Goal: Task Accomplishment & Management: Manage account settings

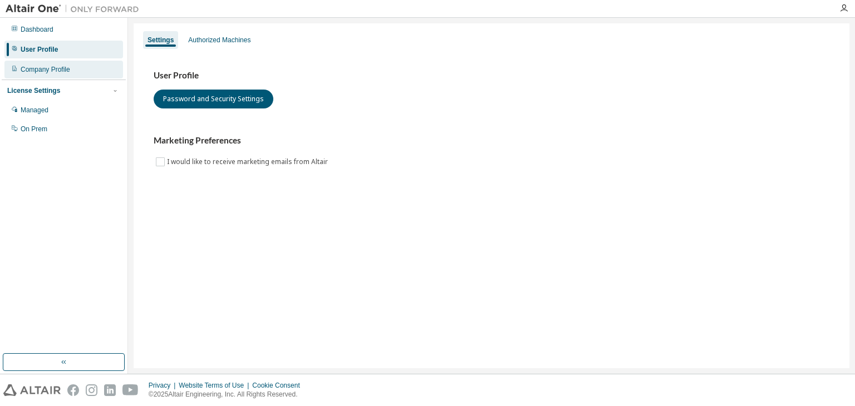
click at [69, 70] on div "Company Profile" at bounding box center [63, 70] width 119 height 18
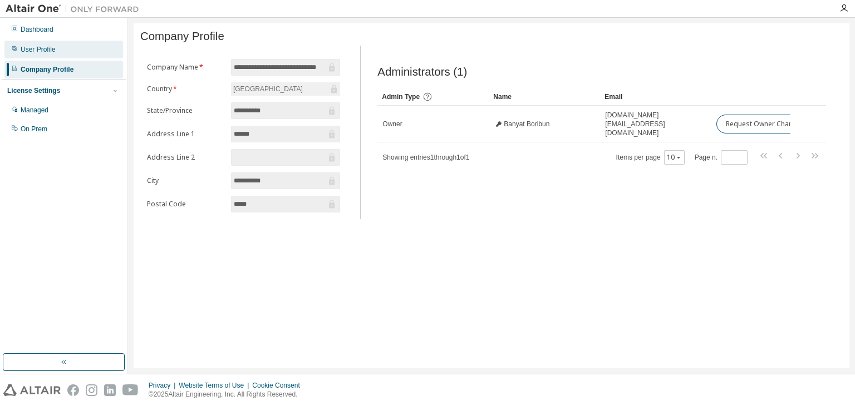
click at [72, 52] on div "User Profile" at bounding box center [63, 50] width 119 height 18
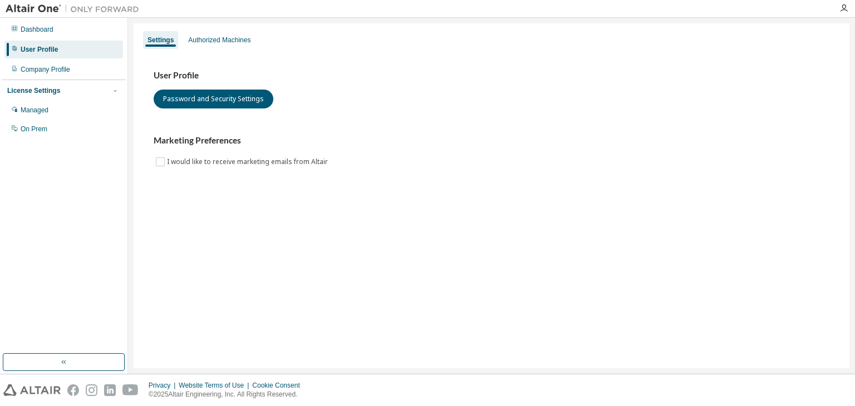
drag, startPoint x: 28, startPoint y: 105, endPoint x: 34, endPoint y: 99, distance: 8.7
click at [28, 105] on div "Managed" at bounding box center [63, 110] width 119 height 18
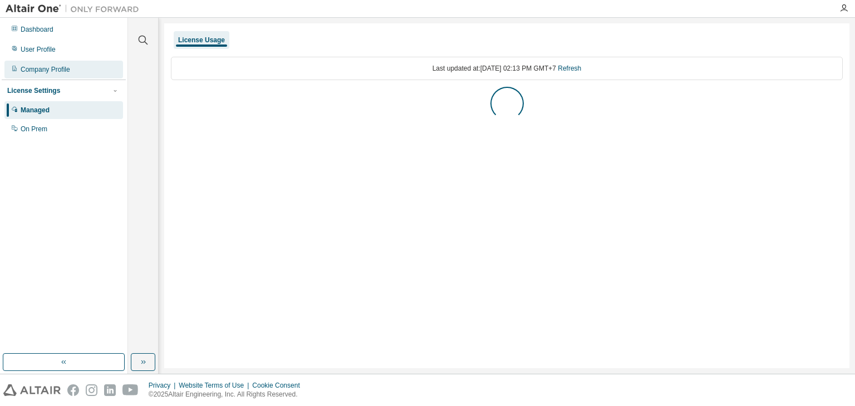
click at [66, 68] on div "Company Profile" at bounding box center [46, 69] width 50 height 9
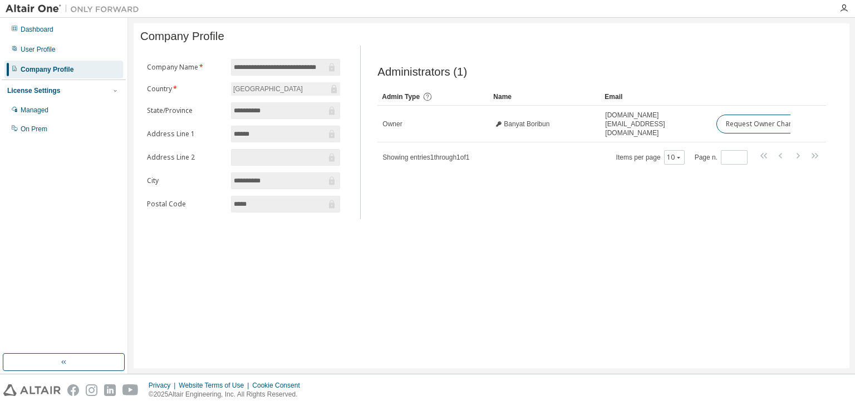
click at [67, 95] on div "License Settings" at bounding box center [63, 91] width 113 height 10
click at [43, 50] on div "User Profile" at bounding box center [38, 49] width 35 height 9
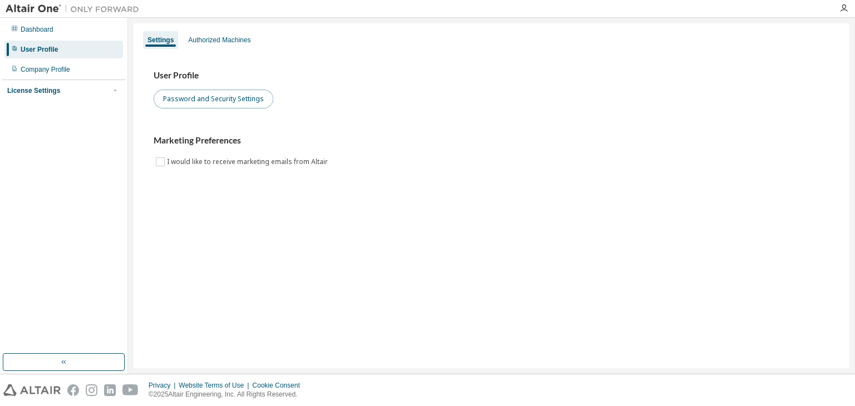
click at [221, 94] on button "Password and Security Settings" at bounding box center [214, 99] width 120 height 19
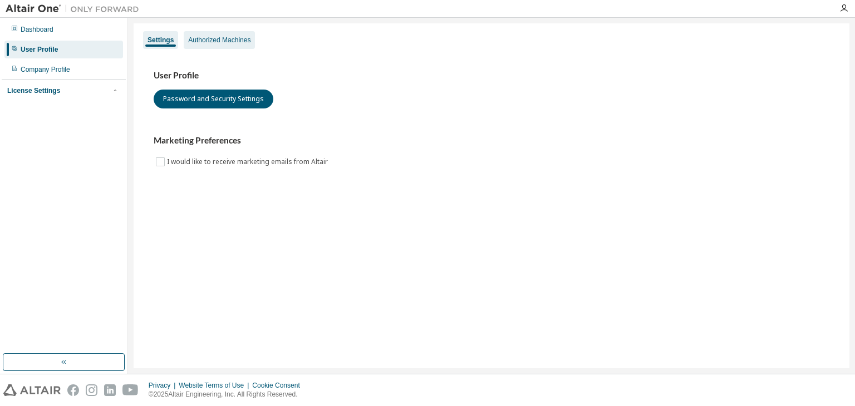
click at [214, 47] on div "Authorized Machines" at bounding box center [219, 40] width 71 height 18
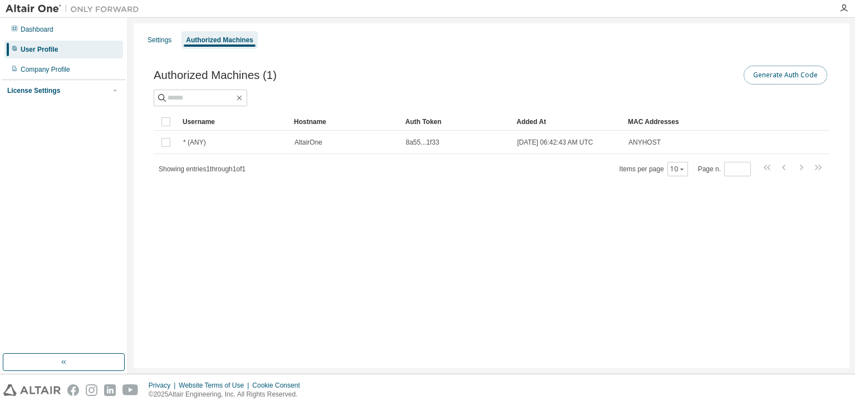
click at [798, 76] on button "Generate Auth Code" at bounding box center [784, 75] width 83 height 19
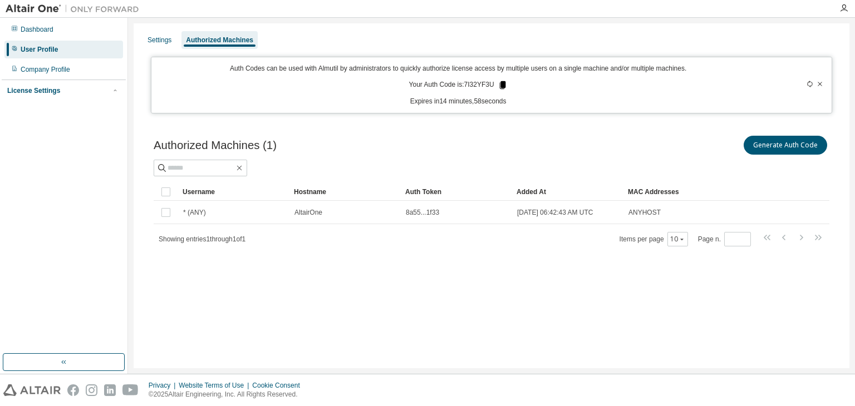
click at [501, 83] on icon at bounding box center [502, 85] width 6 height 8
